Goal: Information Seeking & Learning: Learn about a topic

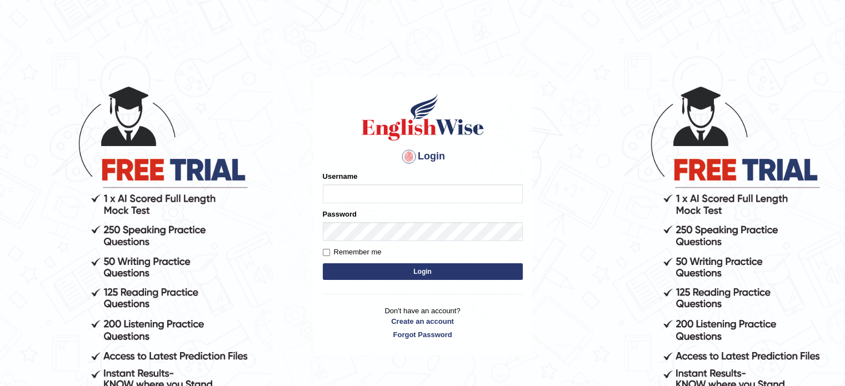
type input "Nigampatel"
click at [423, 275] on button "Login" at bounding box center [423, 271] width 200 height 17
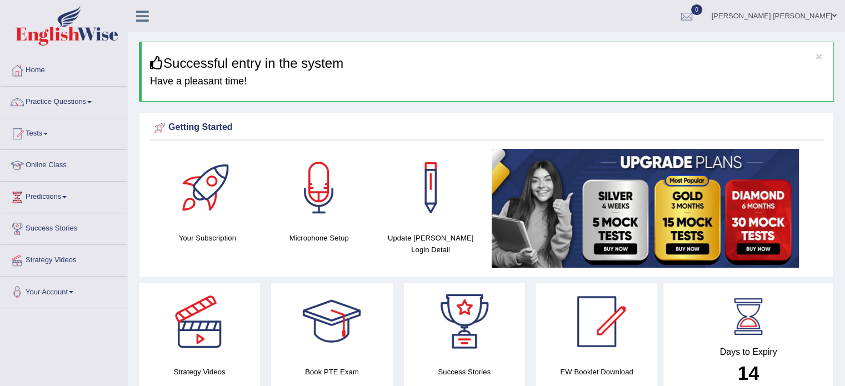
click at [69, 101] on link "Practice Questions" at bounding box center [64, 101] width 127 height 28
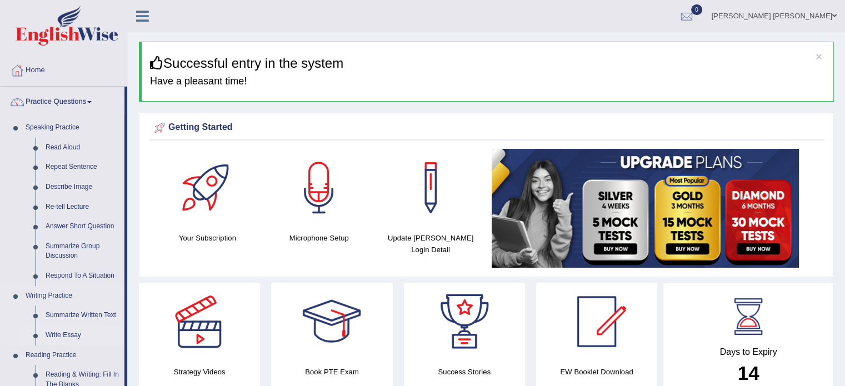
click at [44, 335] on link "Write Essay" at bounding box center [83, 336] width 84 height 20
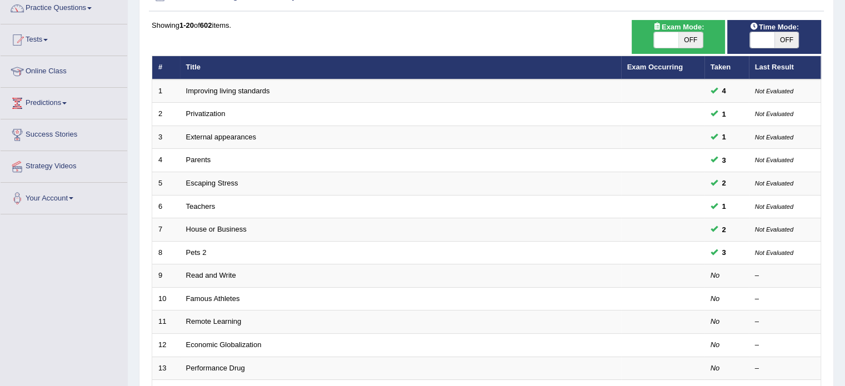
scroll to position [81, 0]
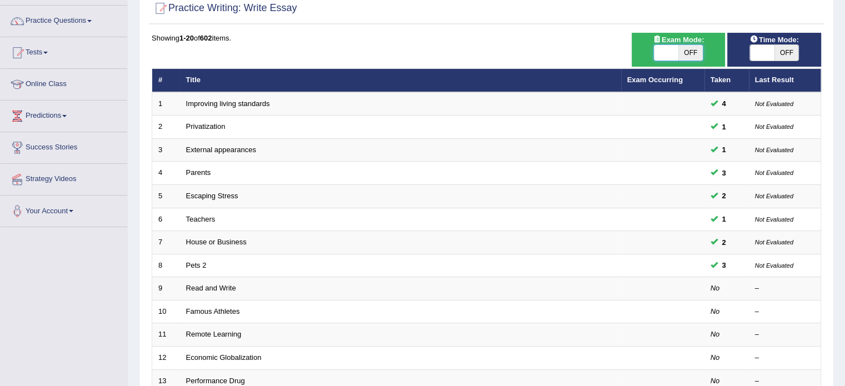
click at [673, 52] on span at bounding box center [666, 53] width 24 height 16
checkbox input "true"
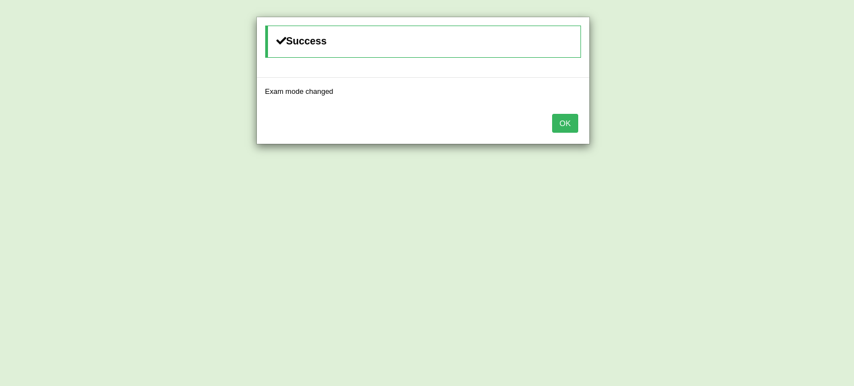
click at [567, 122] on button "OK" at bounding box center [565, 123] width 26 height 19
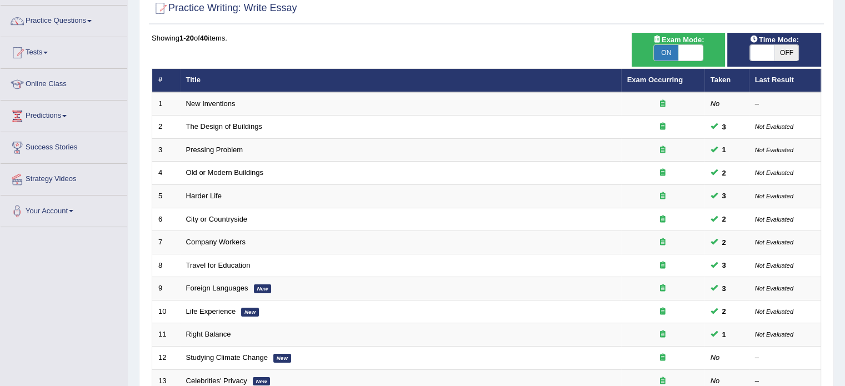
click at [756, 48] on span at bounding box center [762, 53] width 24 height 16
checkbox input "true"
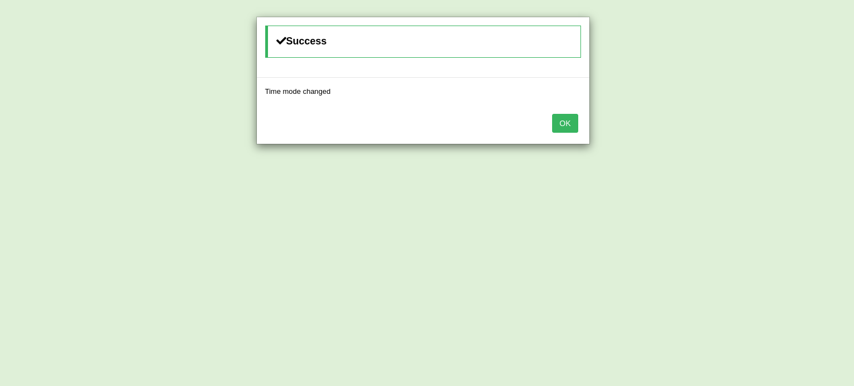
click at [565, 119] on button "OK" at bounding box center [565, 123] width 26 height 19
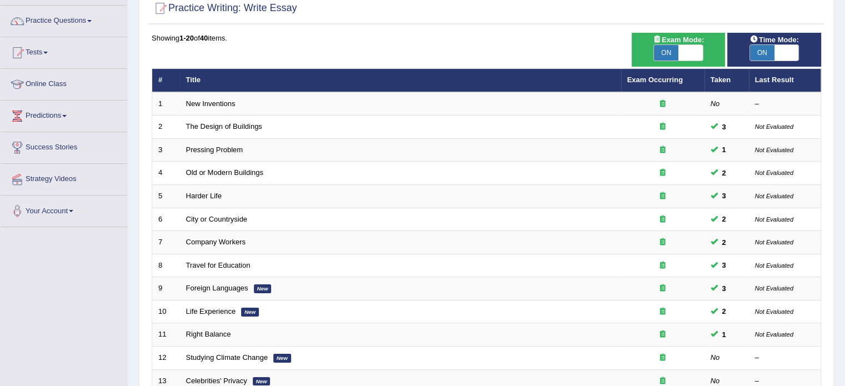
scroll to position [103, 0]
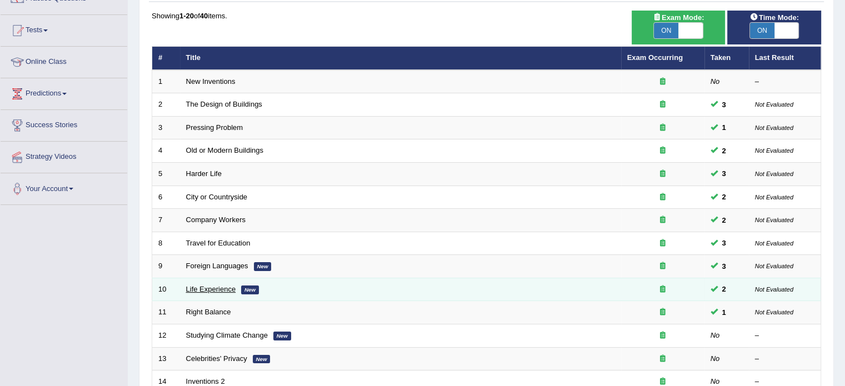
click at [193, 288] on link "Life Experience" at bounding box center [211, 289] width 50 height 8
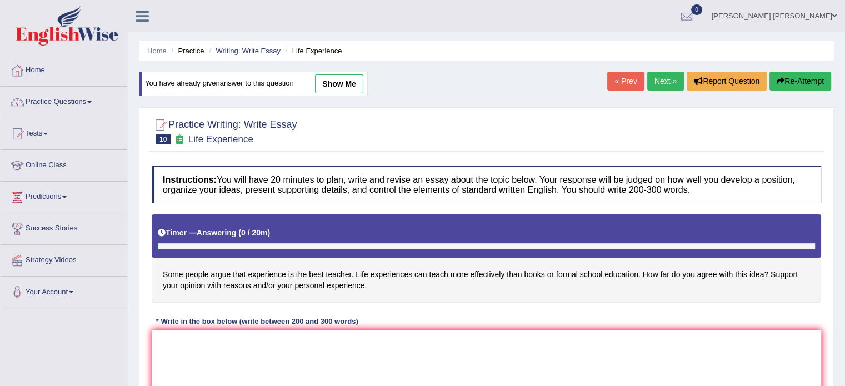
click at [336, 81] on link "show me" at bounding box center [339, 83] width 48 height 19
type textarea "The increasing influence of some people argue that experience is the best teach…"
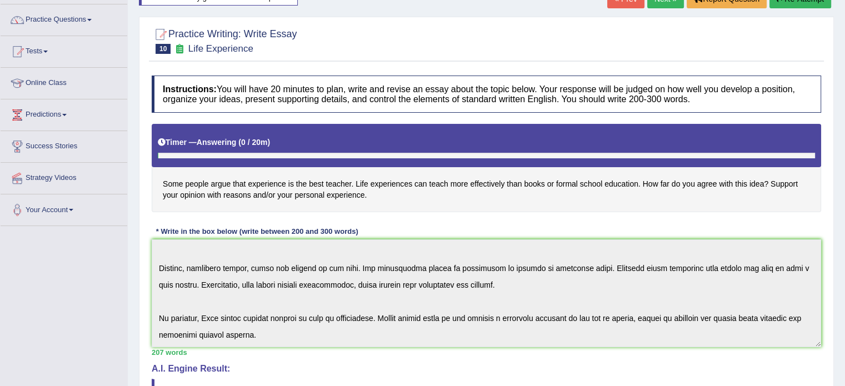
scroll to position [91, 0]
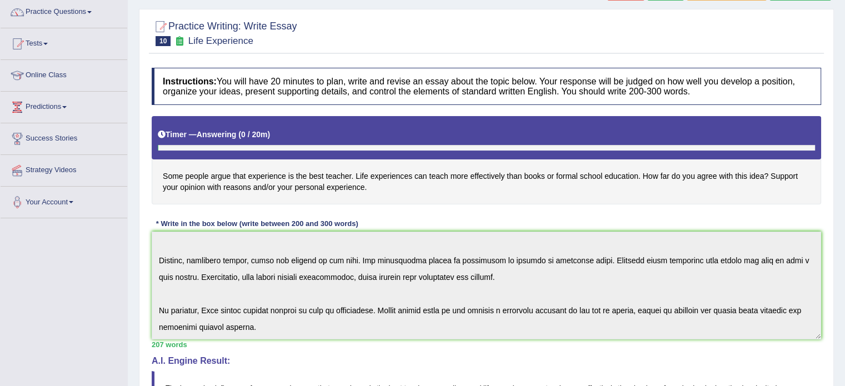
click at [386, 377] on div "Instructions: You will have 20 minutes to plan, write and revise an essay about…" at bounding box center [486, 345] width 675 height 566
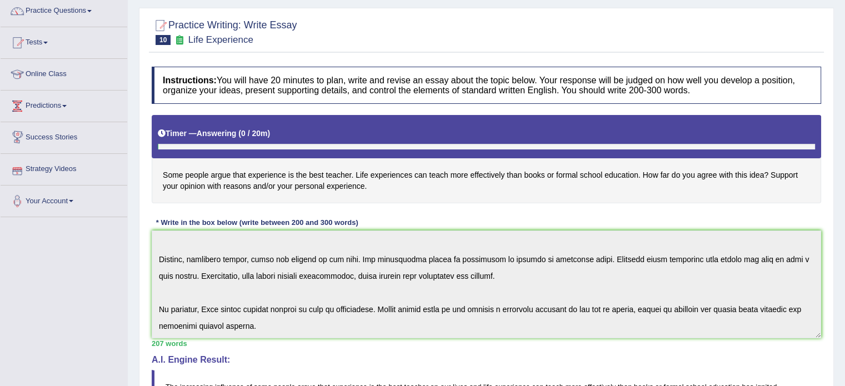
click at [142, 113] on div "Practice Writing: Write Essay 10 Life Experience Instructions: You will have 20…" at bounding box center [486, 351] width 695 height 687
click at [49, 15] on link "Practice Questions" at bounding box center [64, 10] width 127 height 28
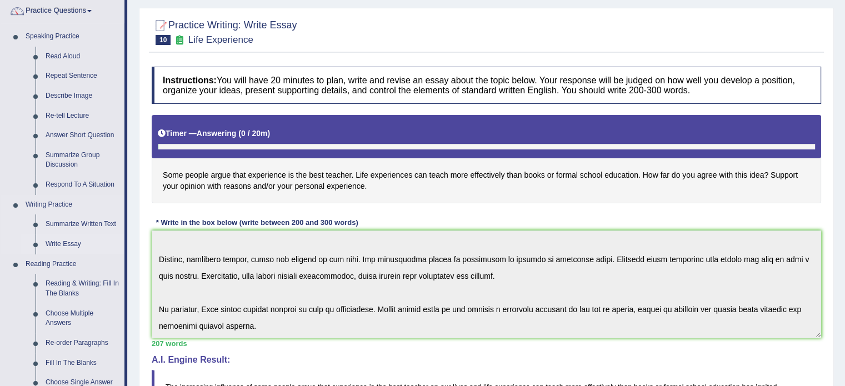
click at [61, 242] on link "Write Essay" at bounding box center [83, 244] width 84 height 20
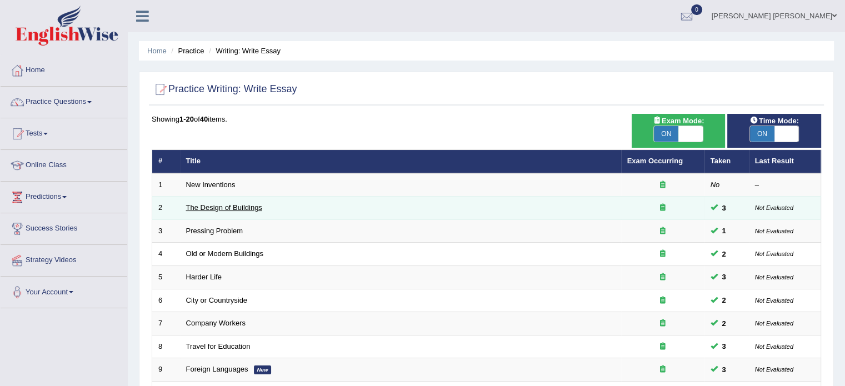
click at [219, 209] on link "The Design of Buildings" at bounding box center [224, 207] width 76 height 8
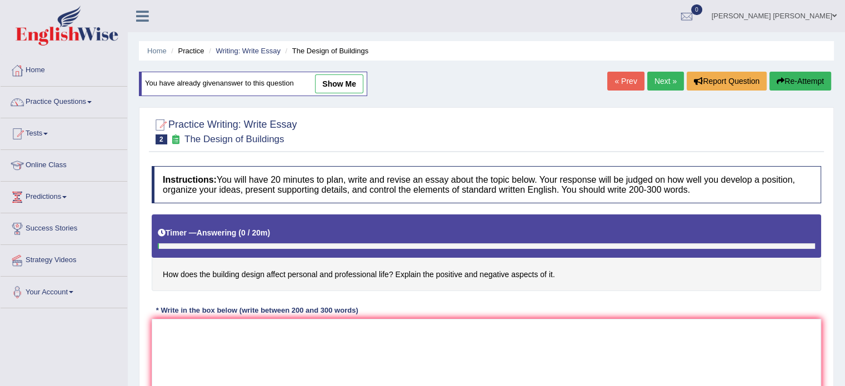
click at [336, 90] on link "show me" at bounding box center [339, 83] width 48 height 19
type textarea "The increasing influence of building design affect on our lives has ignited num…"
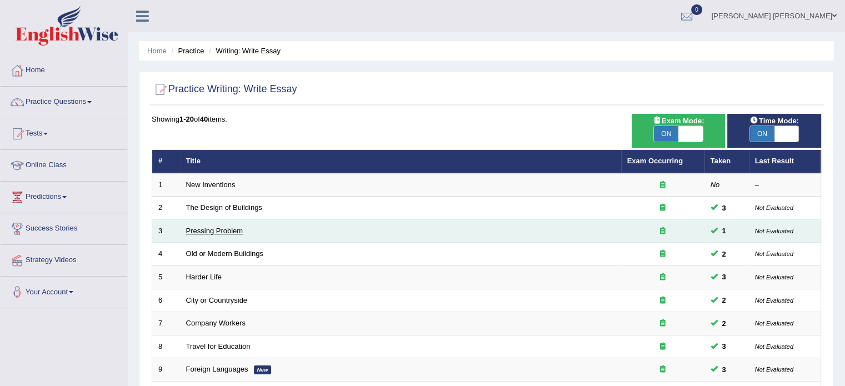
click at [235, 230] on link "Pressing Problem" at bounding box center [214, 231] width 57 height 8
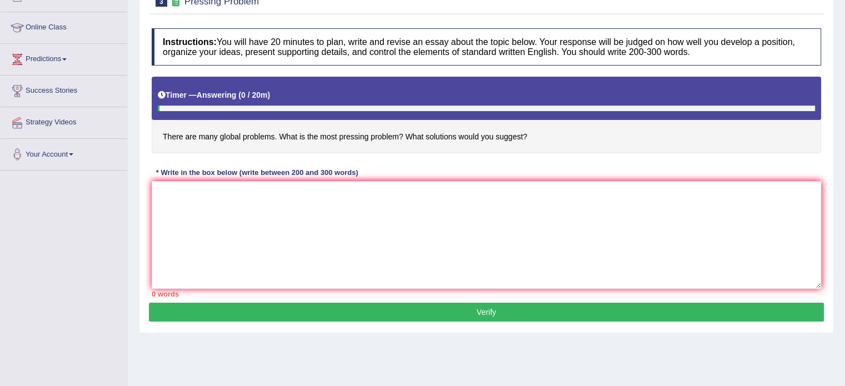
scroll to position [86, 0]
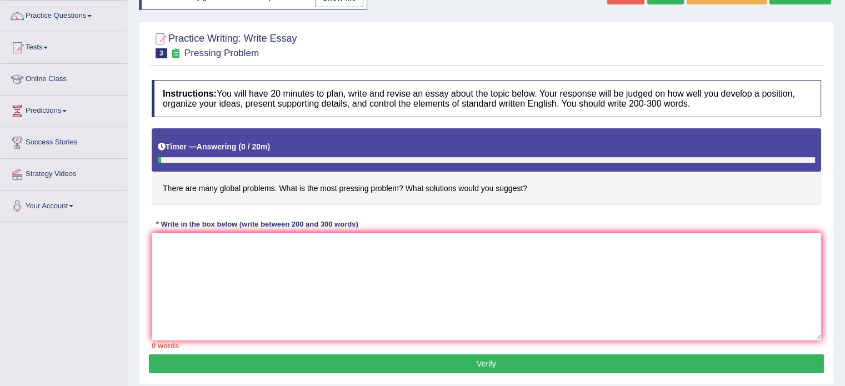
type textarea "The increasing influance of - on our lives has ignited numerous discussions. Th…"
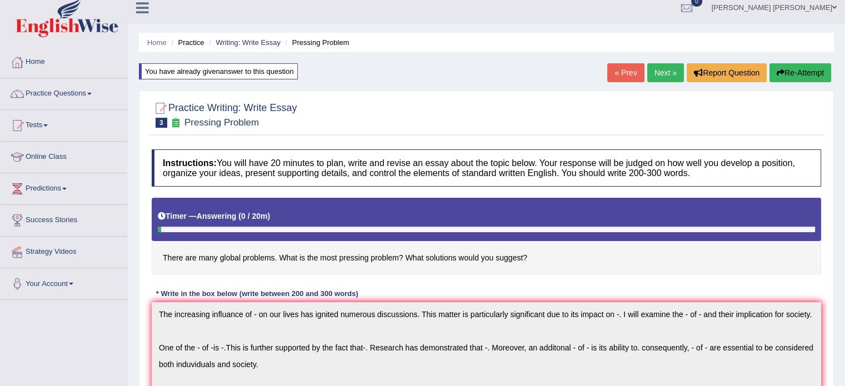
scroll to position [0, 0]
